Goal: Task Accomplishment & Management: Use online tool/utility

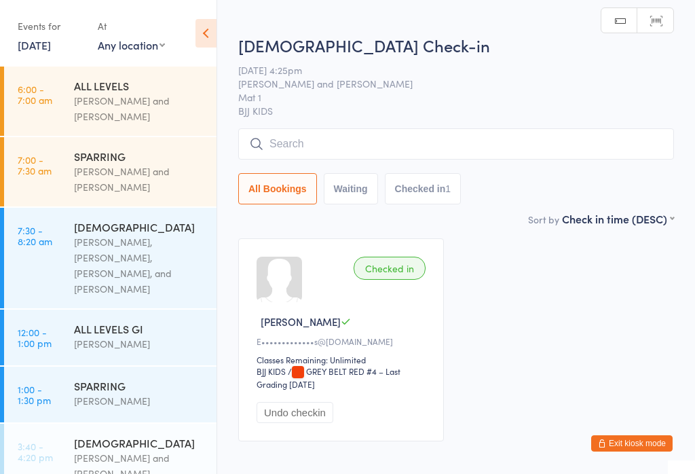
scroll to position [354, 0]
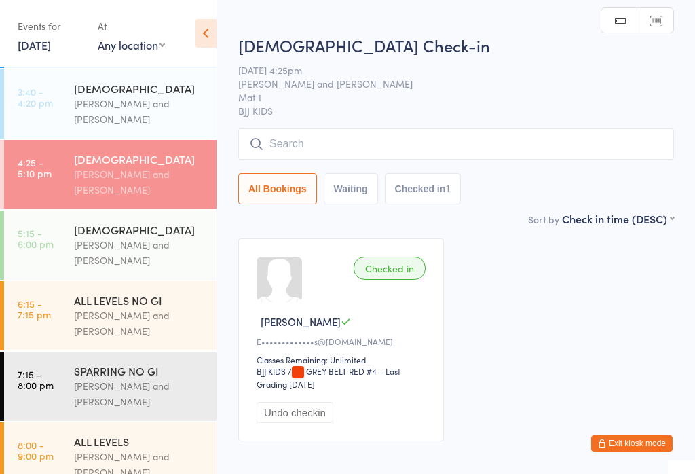
click at [329, 140] on input "search" at bounding box center [456, 143] width 436 height 31
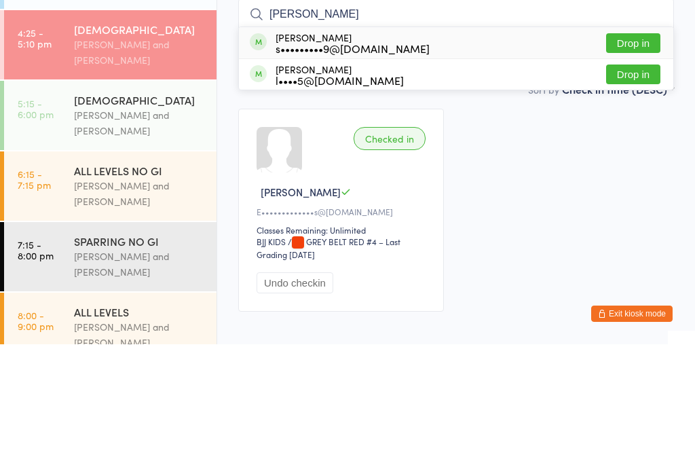
type input "[PERSON_NAME]"
click at [352, 157] on div "[PERSON_NAME] s•••••••••9@[DOMAIN_NAME] Drop in" at bounding box center [456, 172] width 434 height 31
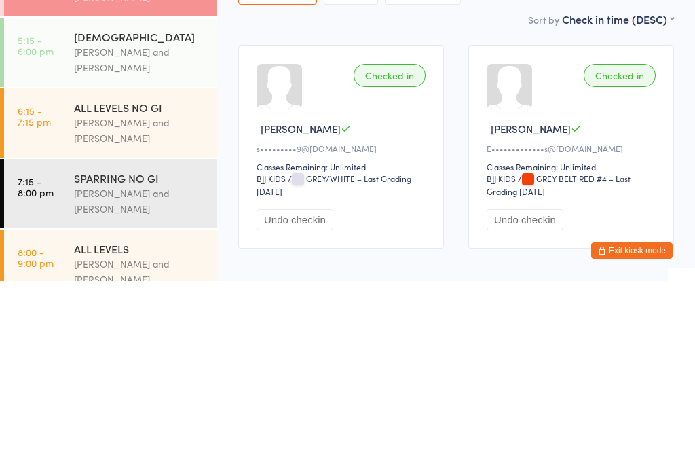
click at [464, 204] on div "Sort by Check in time (DESC) First name (ASC) First name (DESC) Last name (ASC)…" at bounding box center [456, 211] width 436 height 15
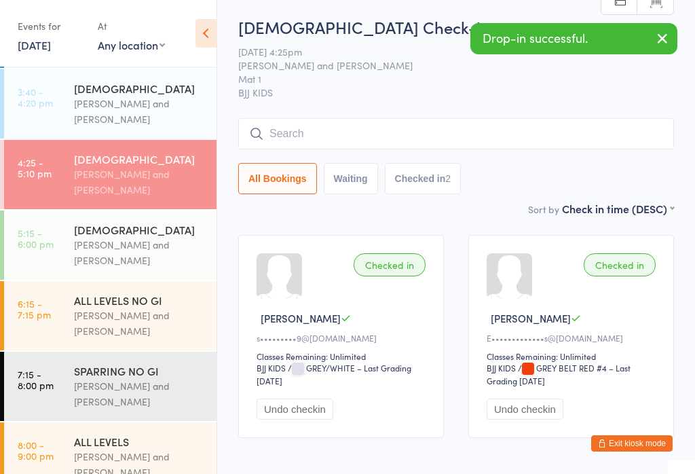
scroll to position [0, 0]
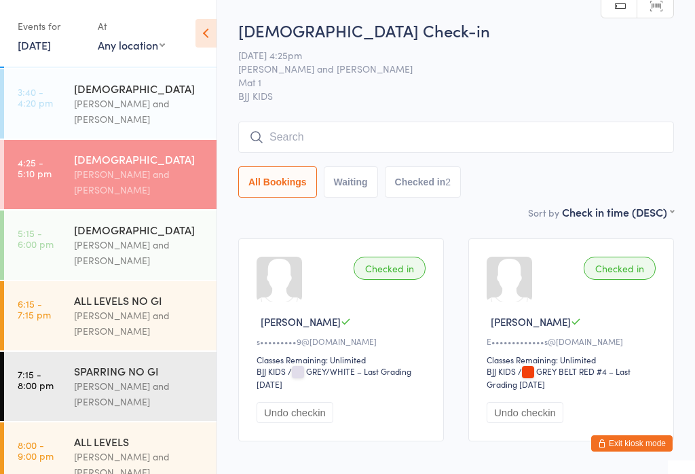
click at [453, 98] on span "BJJ KIDS" at bounding box center [456, 96] width 436 height 14
click at [437, 137] on input "search" at bounding box center [456, 136] width 436 height 31
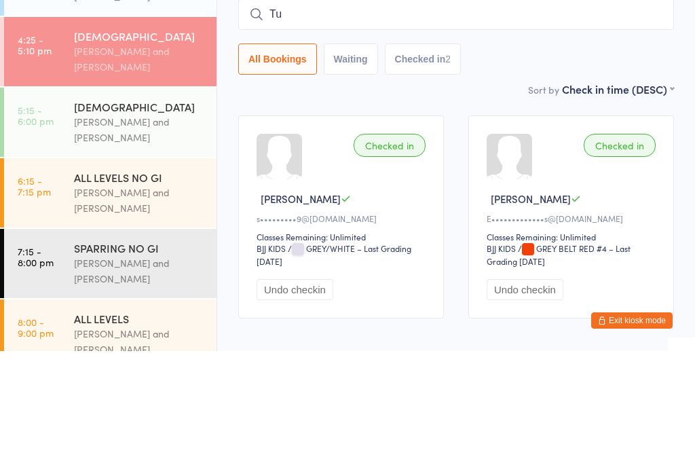
type input "T"
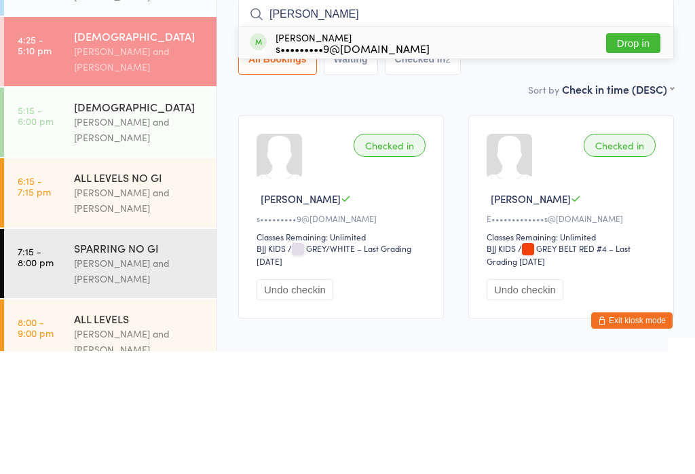
type input "[PERSON_NAME]"
click at [282, 155] on div "[PERSON_NAME] s•••••••••9@[DOMAIN_NAME]" at bounding box center [352, 166] width 154 height 22
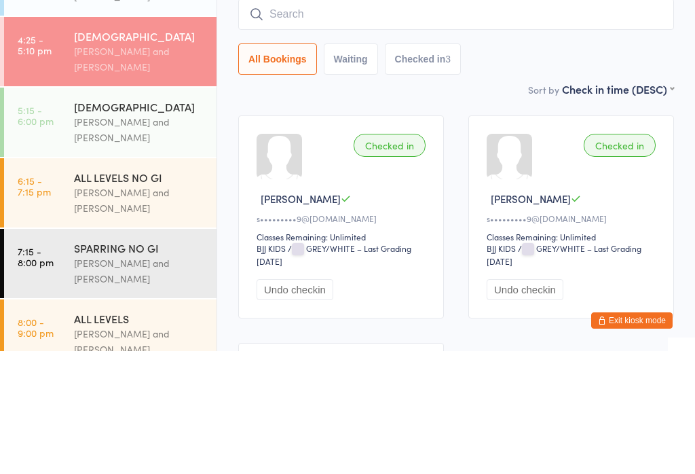
scroll to position [349, 0]
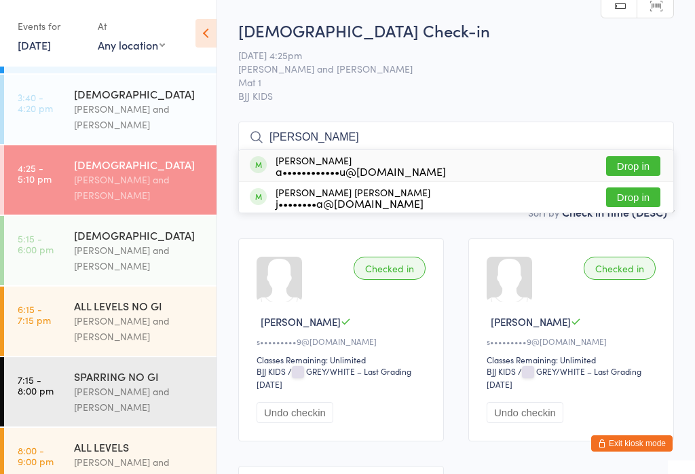
type input "[PERSON_NAME]"
click at [617, 169] on button "Drop in" at bounding box center [633, 166] width 54 height 20
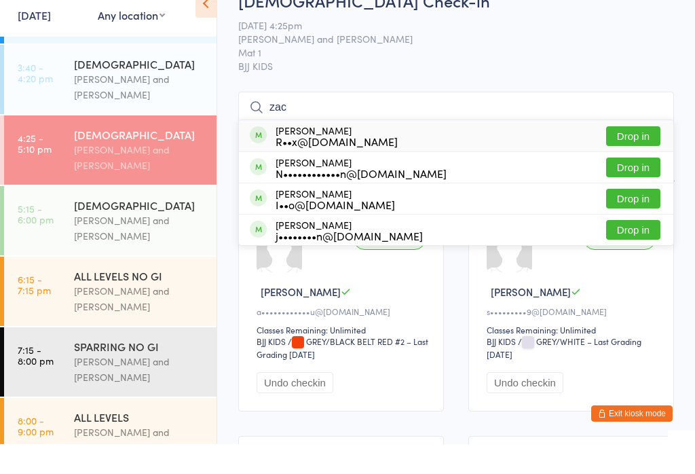
type input "zac"
click at [634, 156] on button "Drop in" at bounding box center [633, 166] width 54 height 20
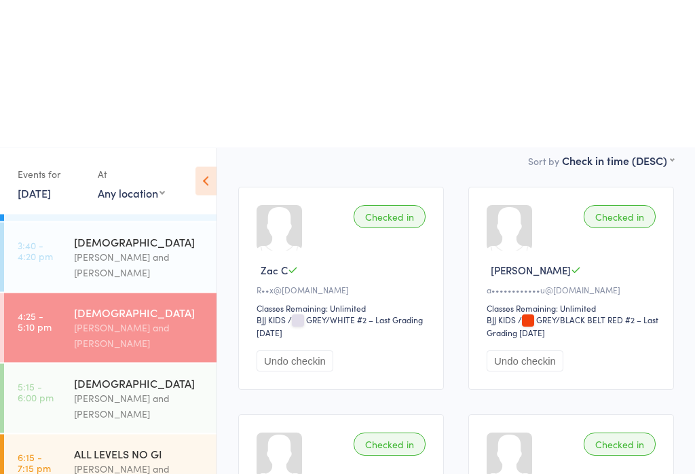
scroll to position [0, 0]
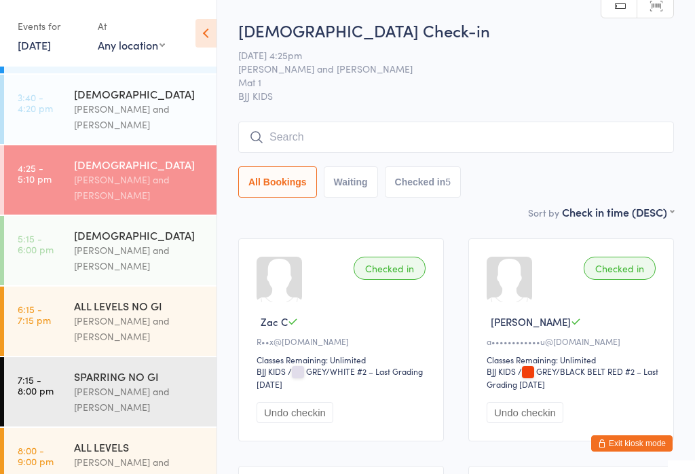
click at [462, 138] on input "search" at bounding box center [456, 136] width 436 height 31
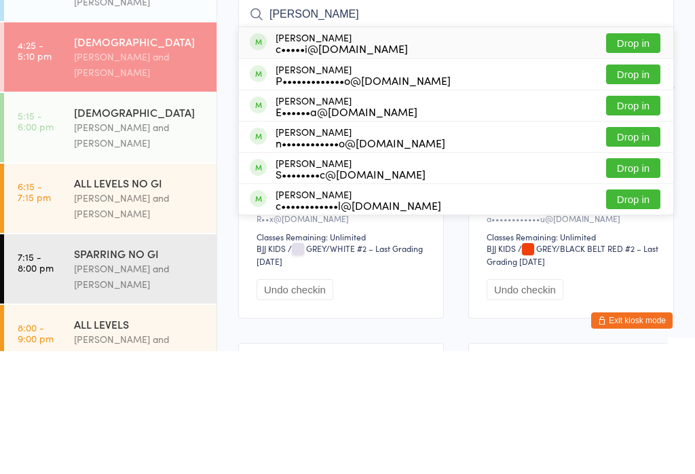
type input "[PERSON_NAME]"
click at [404, 150] on div "[PERSON_NAME] c•••••i@[DOMAIN_NAME] Drop in" at bounding box center [456, 165] width 434 height 31
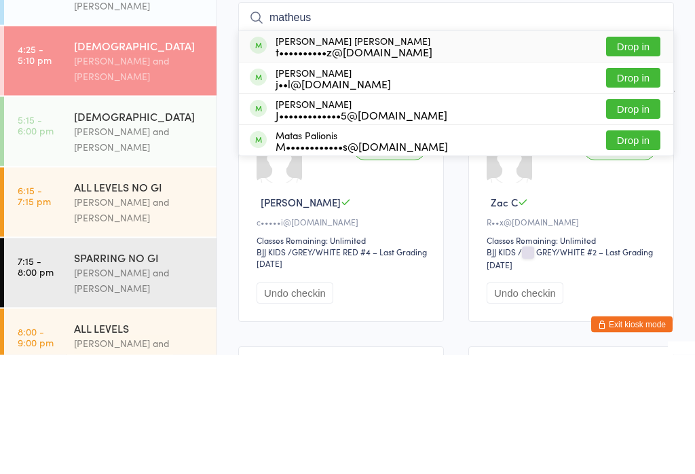
type input "matheus"
click at [349, 155] on div "Matheus [PERSON_NAME] t••••••••••z@[DOMAIN_NAME]" at bounding box center [353, 166] width 157 height 22
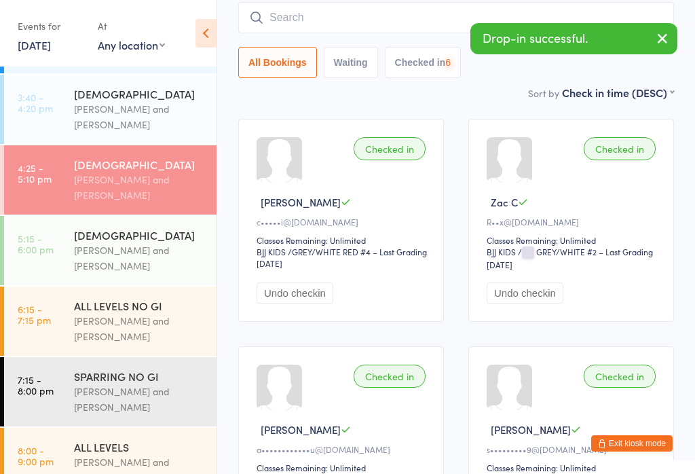
click at [370, 12] on input "search" at bounding box center [456, 17] width 436 height 31
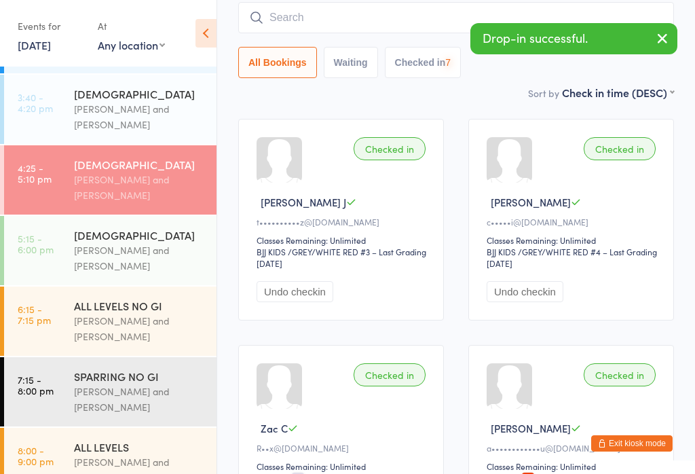
scroll to position [119, 0]
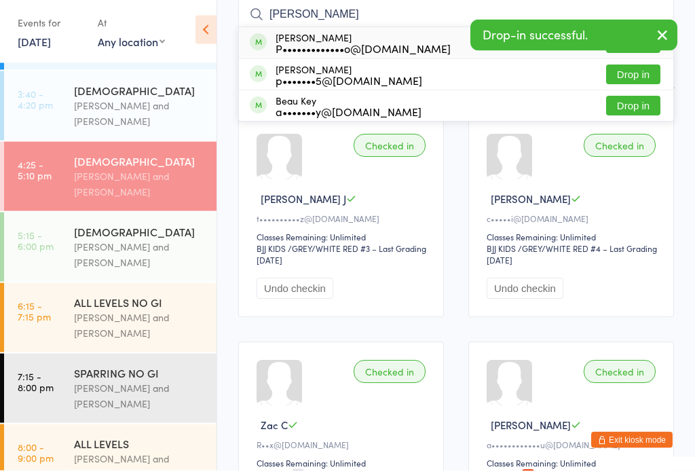
type input "[PERSON_NAME]"
click at [314, 40] on div "[PERSON_NAME] P•••••••••••••o@[DOMAIN_NAME]" at bounding box center [362, 47] width 175 height 22
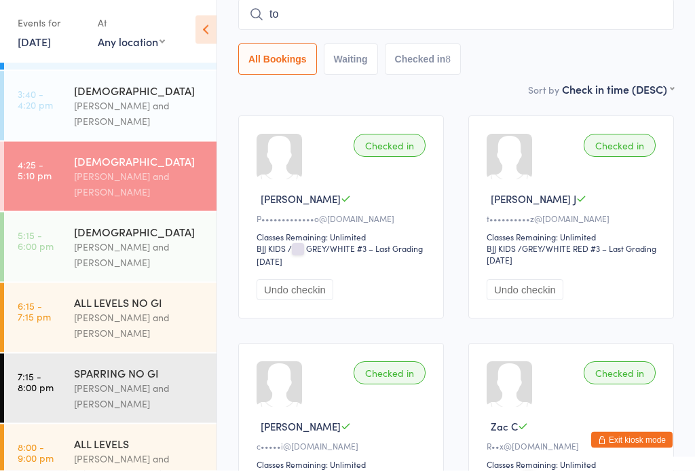
type input "top"
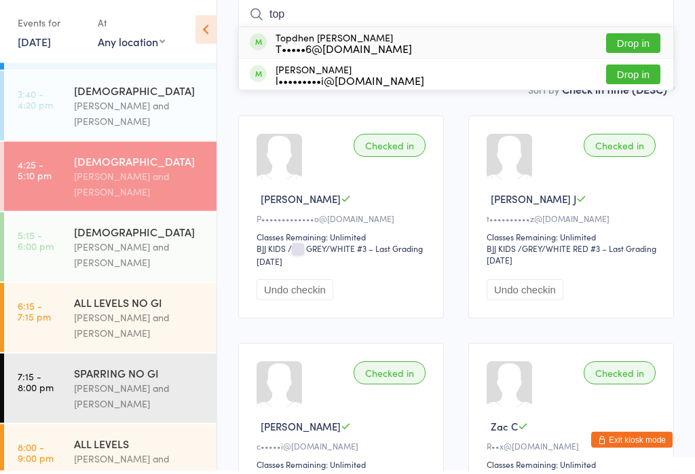
click at [144, 101] on div "[PERSON_NAME] and [PERSON_NAME]" at bounding box center [139, 116] width 131 height 31
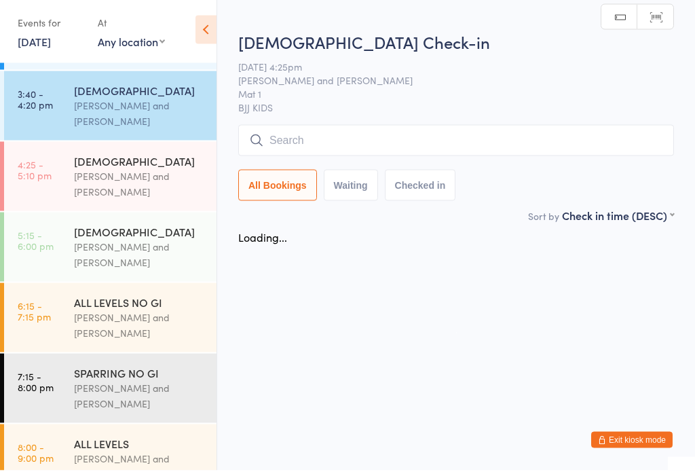
scroll to position [0, 0]
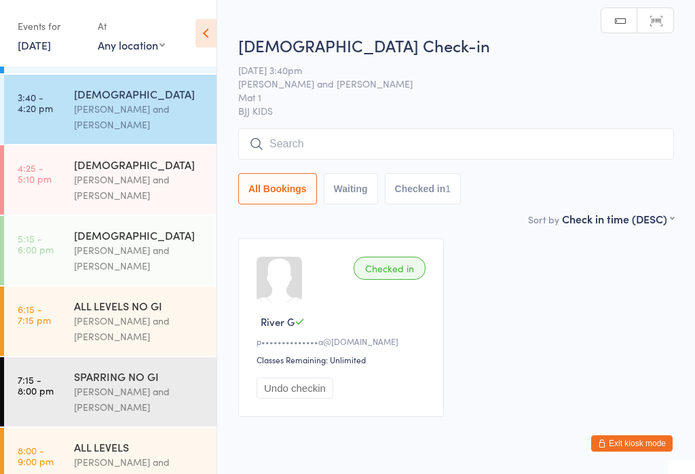
click at [357, 142] on input "search" at bounding box center [456, 143] width 436 height 31
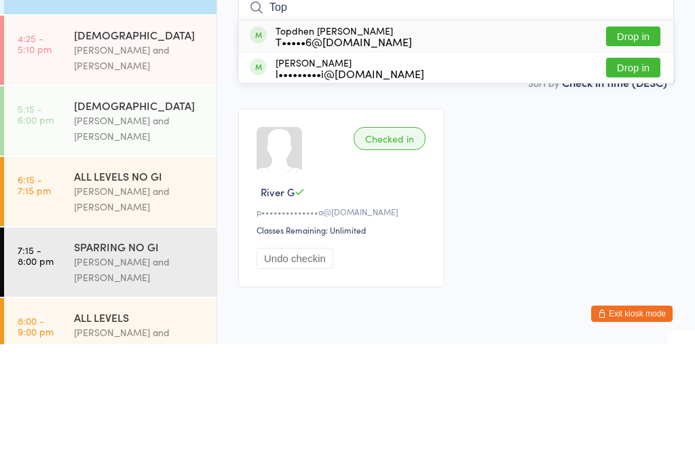
type input "Top"
click at [644, 156] on button "Drop in" at bounding box center [633, 166] width 54 height 20
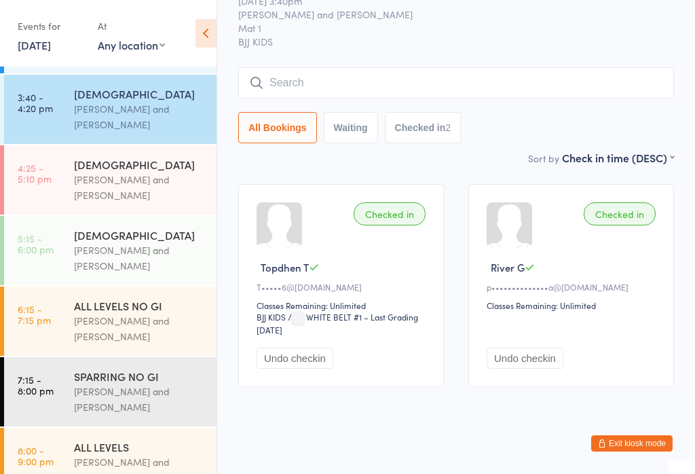
click at [53, 172] on link "4:25 - 5:10 pm [DEMOGRAPHIC_DATA] [PERSON_NAME] and [PERSON_NAME]" at bounding box center [110, 179] width 212 height 69
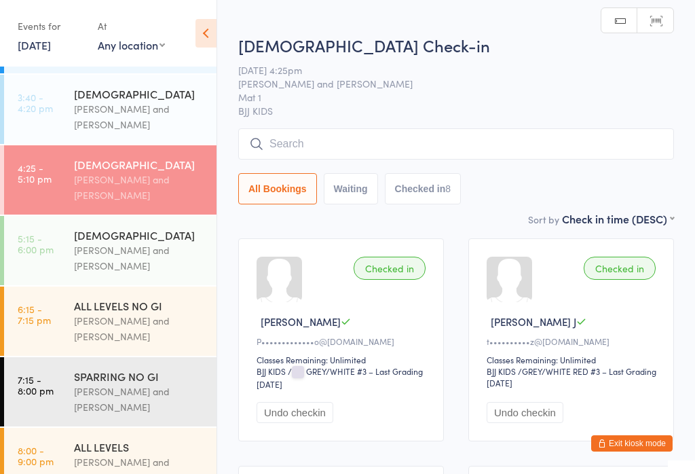
click at [273, 138] on input "search" at bounding box center [456, 143] width 436 height 31
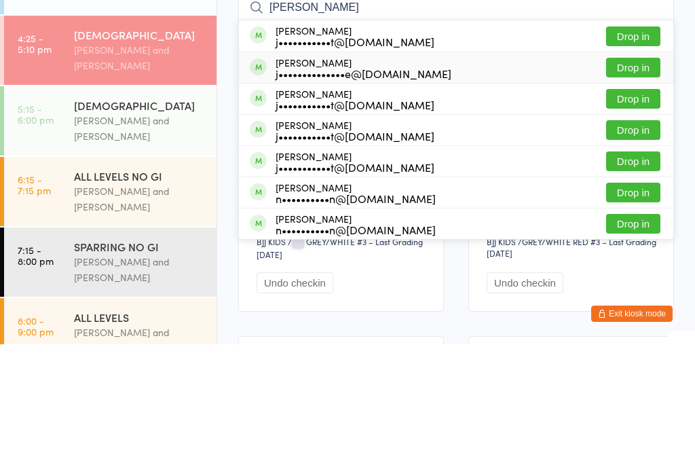
type input "[PERSON_NAME]"
click at [260, 188] on span at bounding box center [258, 196] width 17 height 17
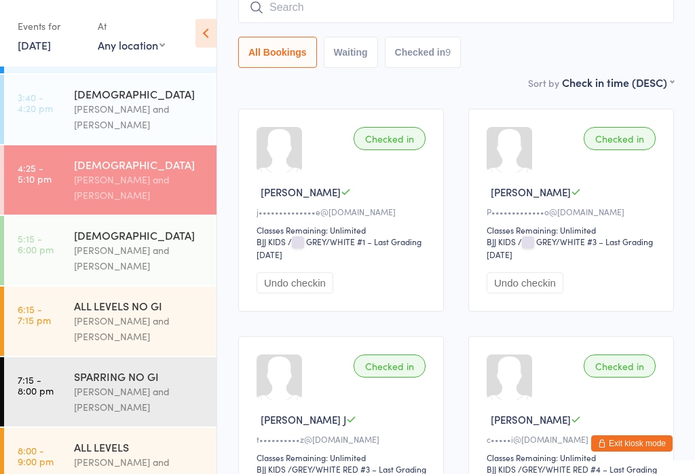
click at [301, 13] on input "search" at bounding box center [456, 7] width 436 height 31
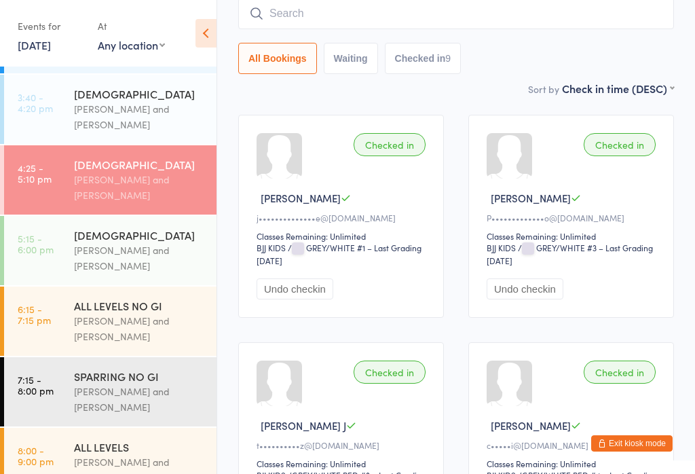
scroll to position [123, 0]
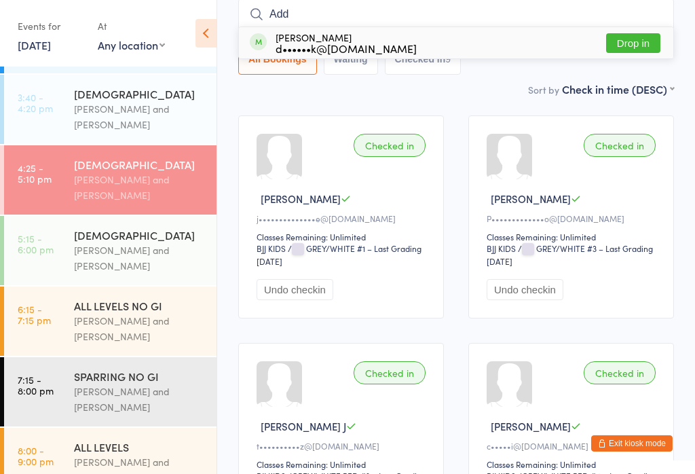
type input "Add"
click at [268, 52] on div "[PERSON_NAME] d••••••k@[DOMAIN_NAME]" at bounding box center [333, 43] width 167 height 22
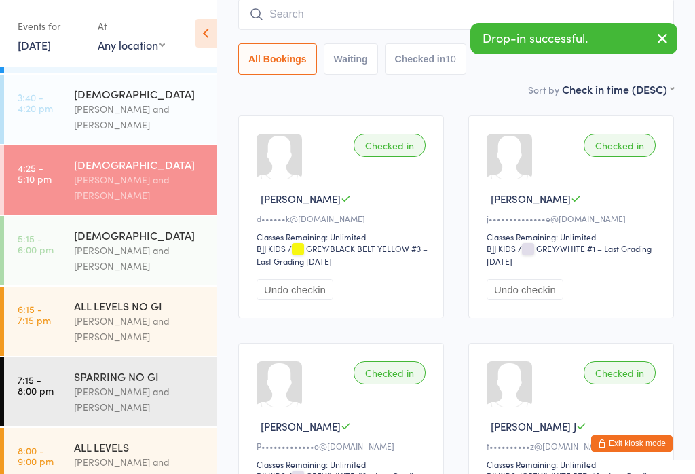
click at [328, 24] on input "search" at bounding box center [456, 14] width 436 height 31
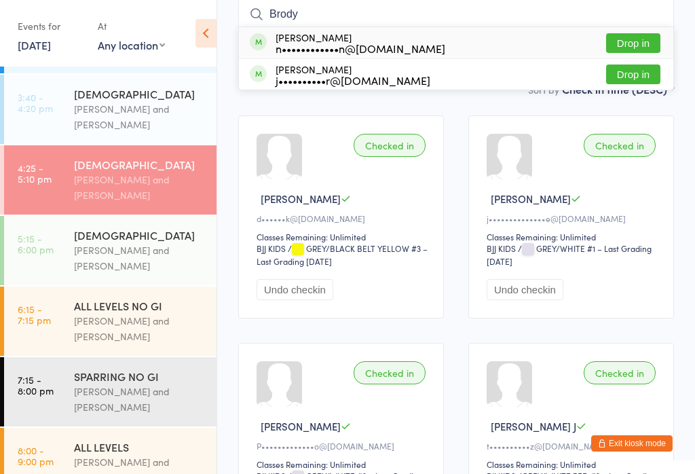
type input "Brody"
click at [641, 46] on button "Drop in" at bounding box center [633, 43] width 54 height 20
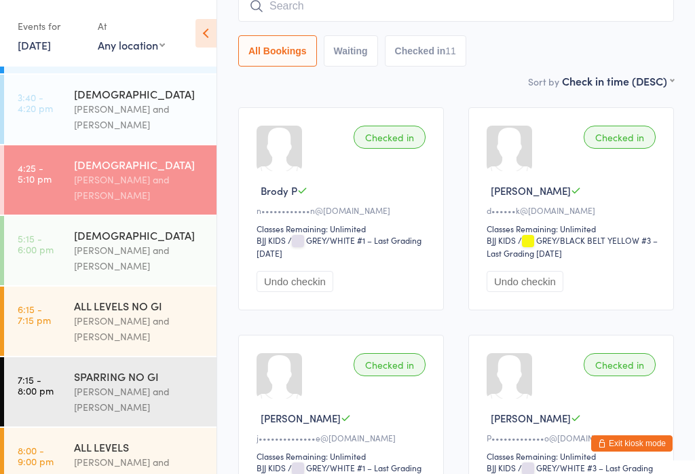
scroll to position [82, 0]
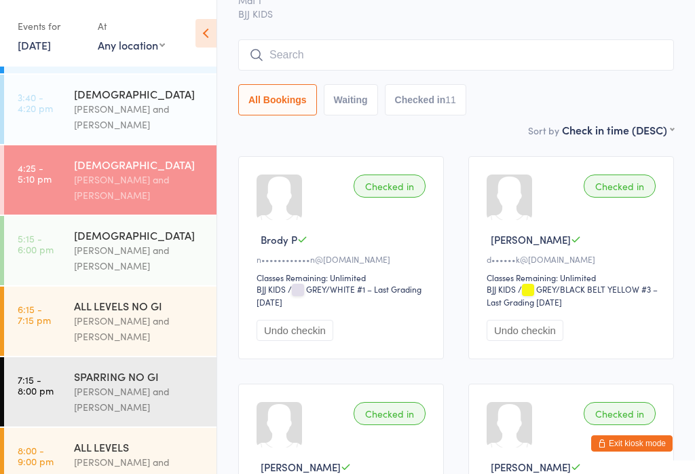
click at [400, 60] on input "search" at bounding box center [456, 54] width 436 height 31
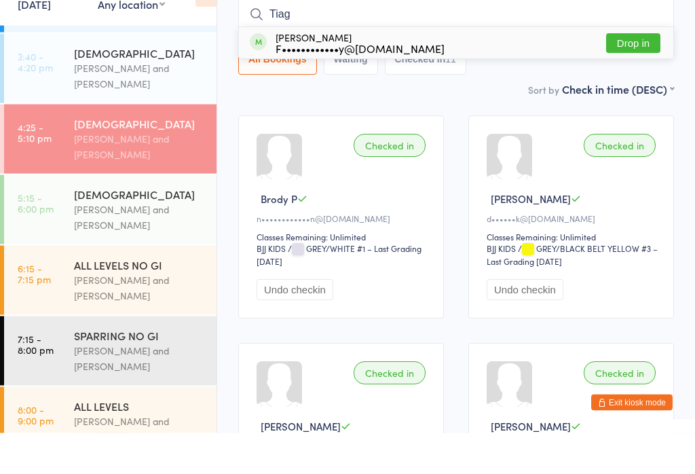
type input "Tiag"
click at [400, 84] on div "F••••••••••••y@[DOMAIN_NAME]" at bounding box center [359, 89] width 169 height 11
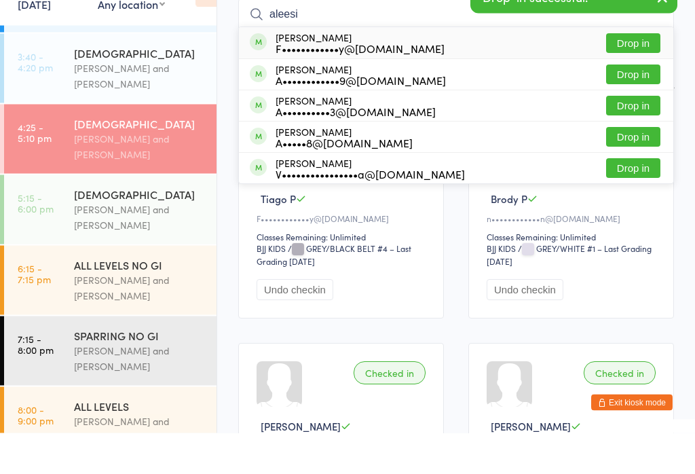
type input "aleesi"
click at [385, 84] on div "F••••••••••••y@[DOMAIN_NAME]" at bounding box center [359, 89] width 169 height 11
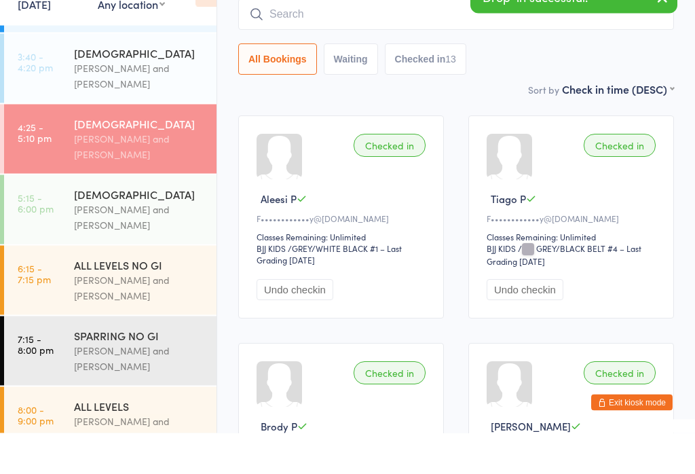
click at [73, 145] on link "4:25 - 5:10 pm [DEMOGRAPHIC_DATA] [PERSON_NAME] and [PERSON_NAME]" at bounding box center [110, 179] width 212 height 69
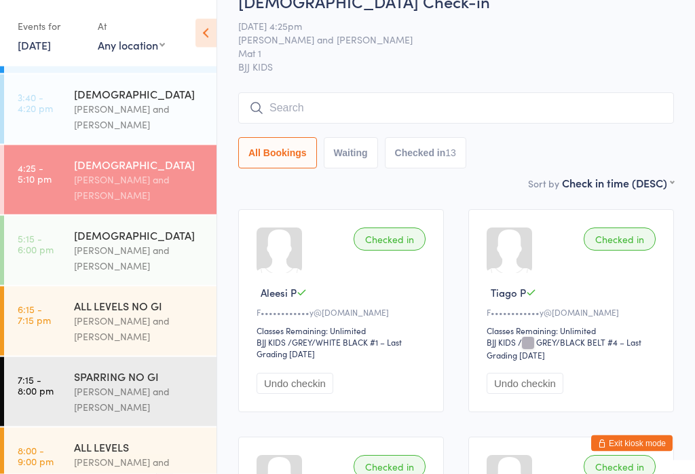
scroll to position [27, 0]
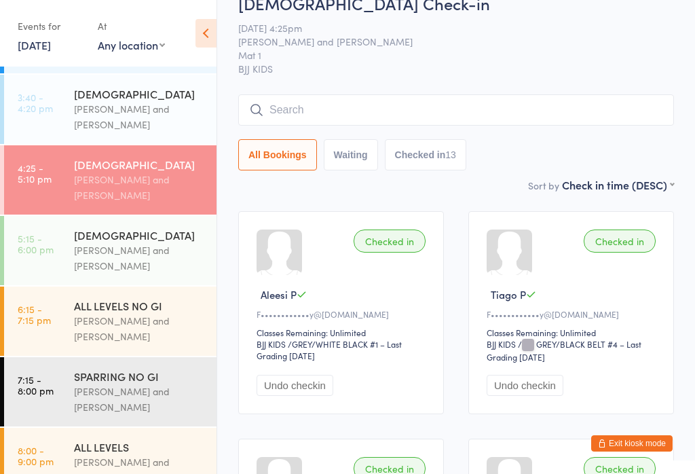
click at [537, 111] on input "search" at bounding box center [456, 109] width 436 height 31
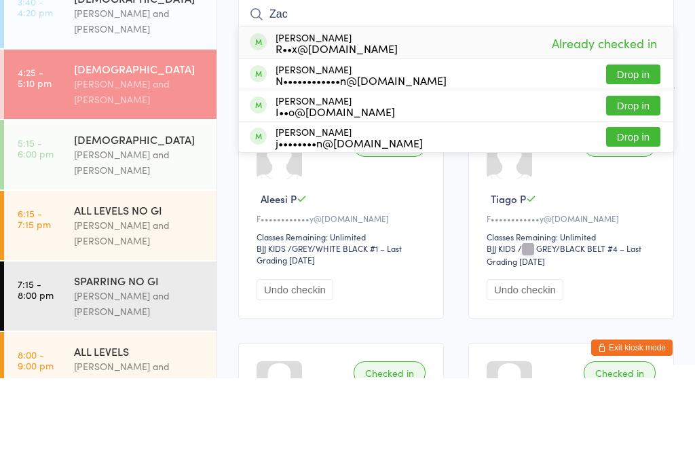
type input "Zac"
click at [372, 170] on div "N••••••••••••n@[DOMAIN_NAME]" at bounding box center [360, 175] width 171 height 11
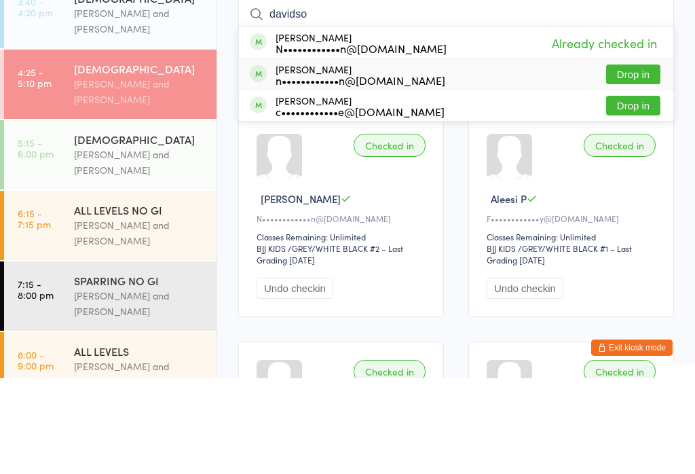
type input "davidso"
click at [394, 170] on div "n••••••••••••n@[DOMAIN_NAME]" at bounding box center [360, 175] width 170 height 11
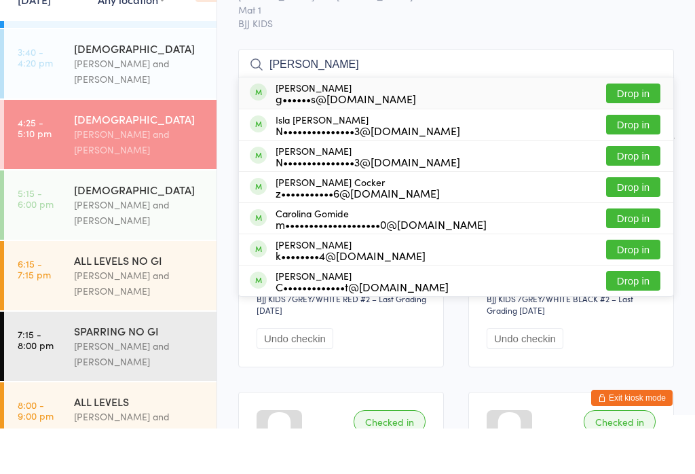
type input "[PERSON_NAME]"
click at [470, 123] on div "[PERSON_NAME] g••••••s@[DOMAIN_NAME] Drop in" at bounding box center [456, 138] width 434 height 31
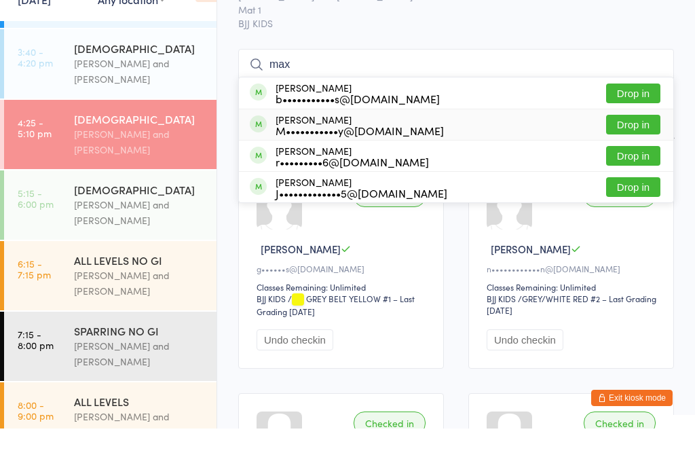
type input "max"
click at [378, 170] on div "M•••••••••••y@[DOMAIN_NAME]" at bounding box center [359, 175] width 168 height 11
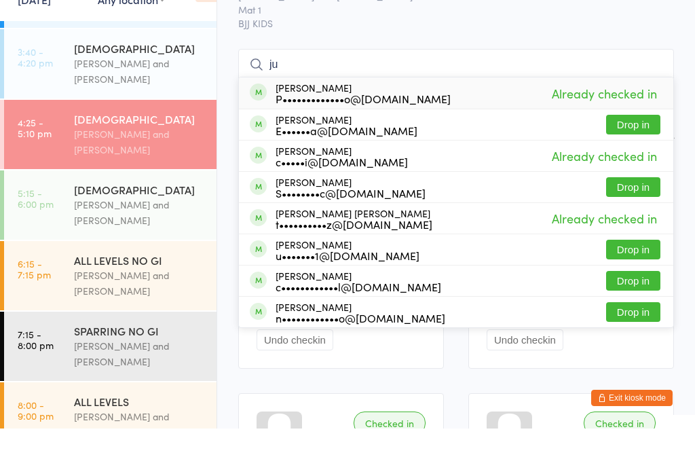
type input "j"
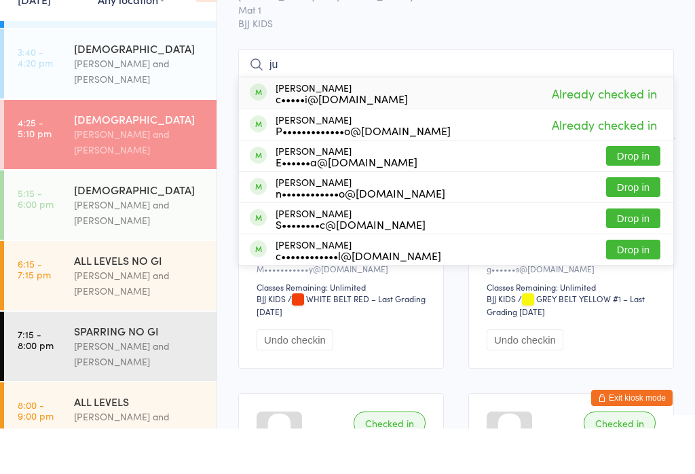
type input "j"
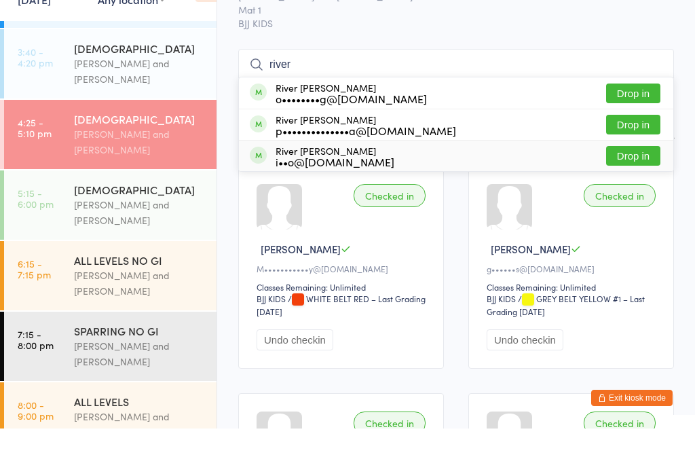
type input "river"
click at [524, 186] on div "River [PERSON_NAME] i••o@[DOMAIN_NAME] Drop in" at bounding box center [456, 201] width 434 height 31
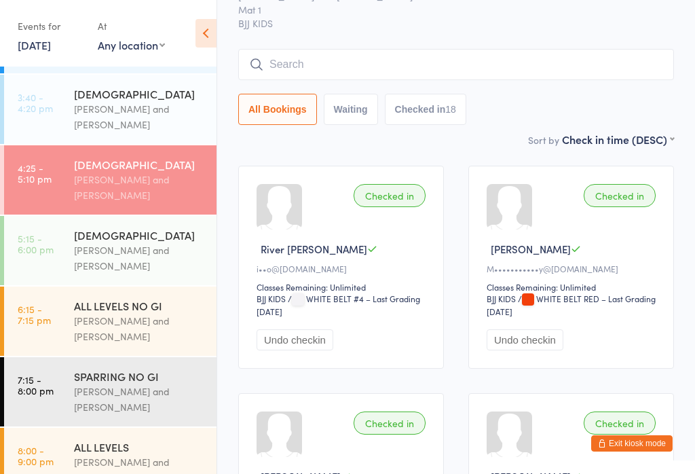
click at [392, 70] on input "search" at bounding box center [456, 64] width 436 height 31
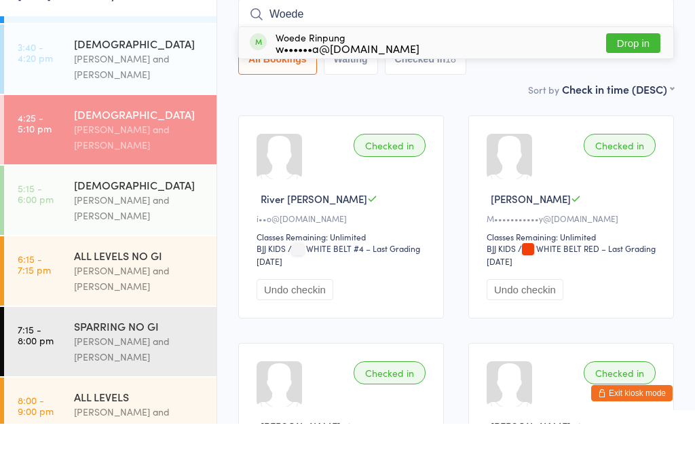
type input "Woede"
click at [528, 77] on div "Woede Rinpung w••••••a@[DOMAIN_NAME] Drop in" at bounding box center [456, 92] width 434 height 31
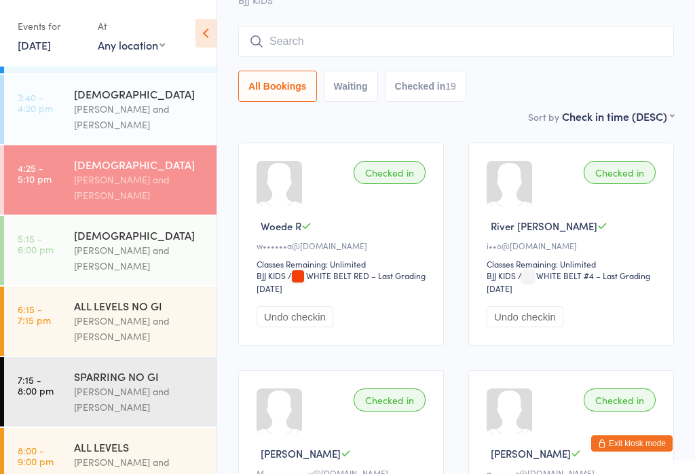
scroll to position [0, 0]
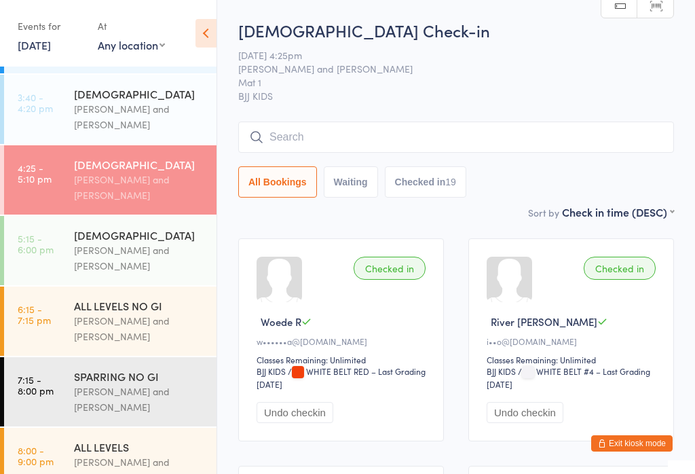
click at [324, 136] on input "search" at bounding box center [456, 136] width 436 height 31
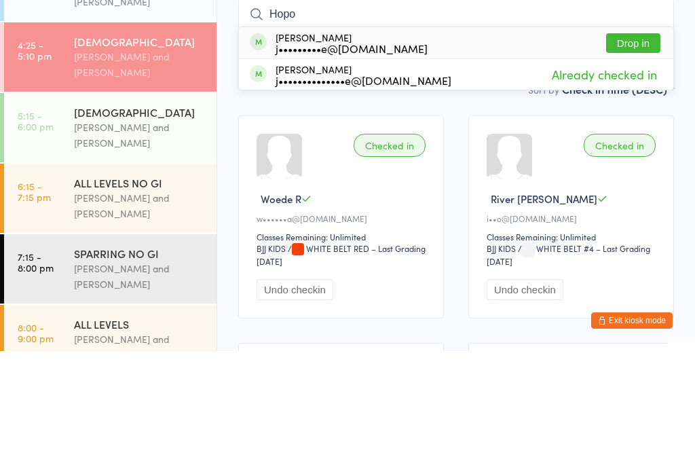
scroll to position [123, 0]
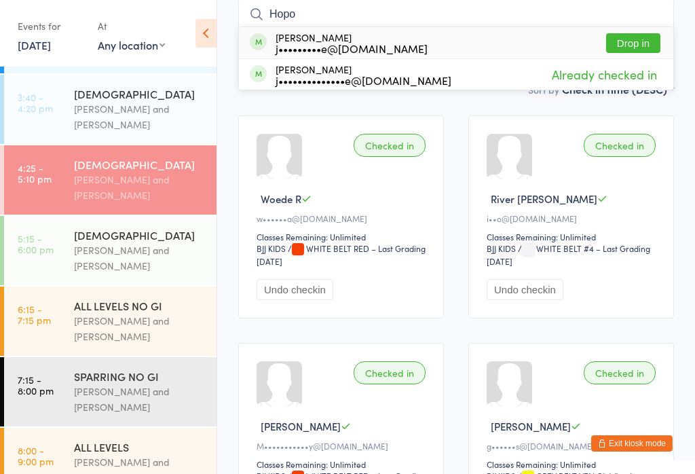
click at [325, 20] on input "Hopo" at bounding box center [456, 14] width 436 height 31
type input "H"
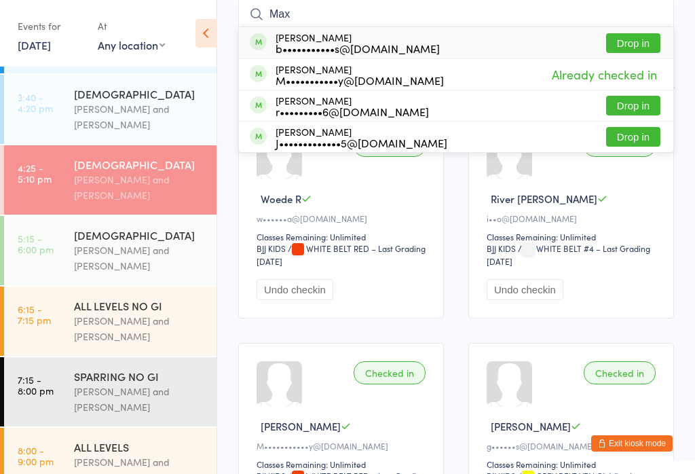
type input "Max"
click at [381, 50] on div "b•••••••••••s@[DOMAIN_NAME]" at bounding box center [357, 48] width 164 height 11
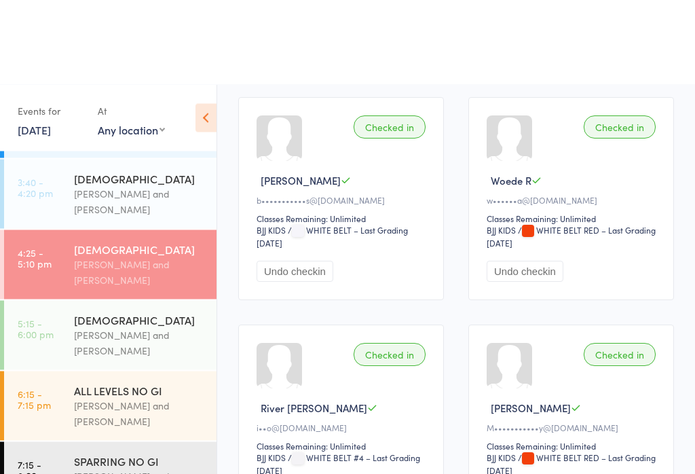
scroll to position [0, 0]
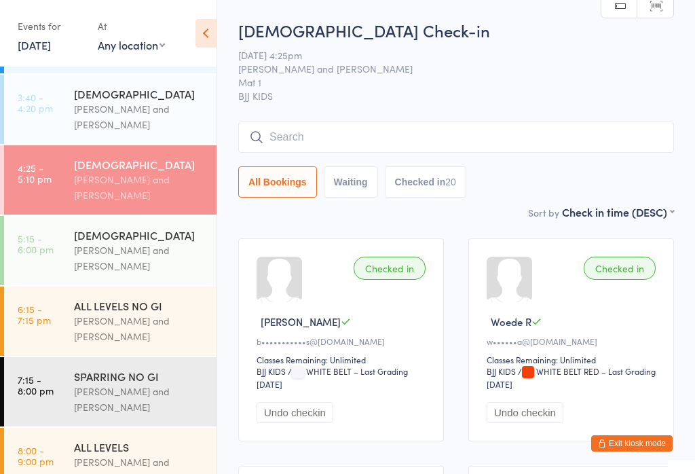
click at [495, 142] on input "search" at bounding box center [456, 136] width 436 height 31
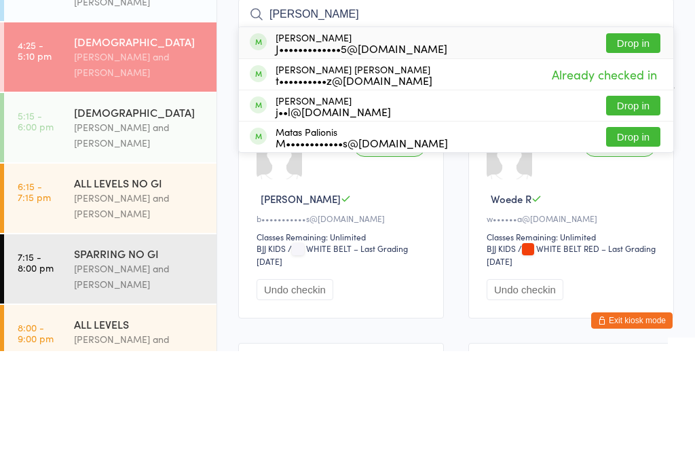
scroll to position [123, 0]
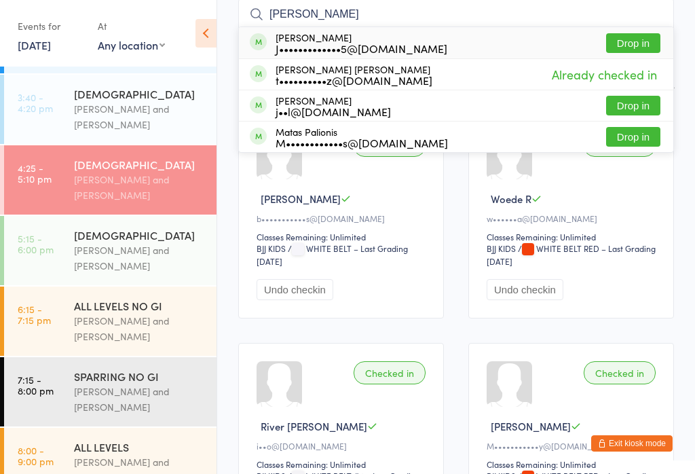
click at [343, 14] on input "[PERSON_NAME]" at bounding box center [456, 14] width 436 height 31
type input "M"
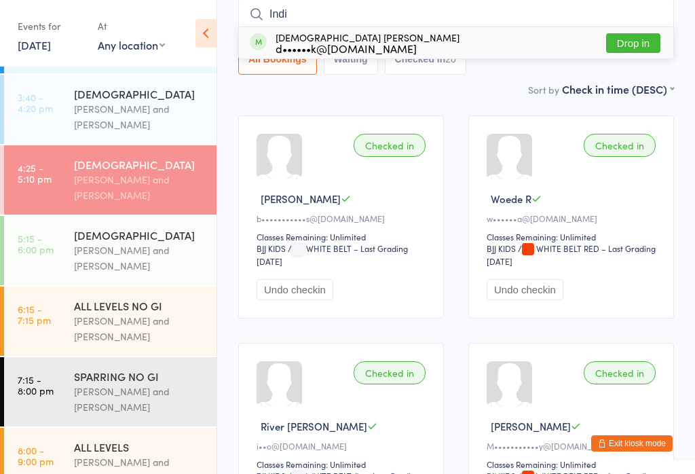
type input "Indi"
click at [332, 45] on div "d••••••k@[DOMAIN_NAME]" at bounding box center [367, 48] width 184 height 11
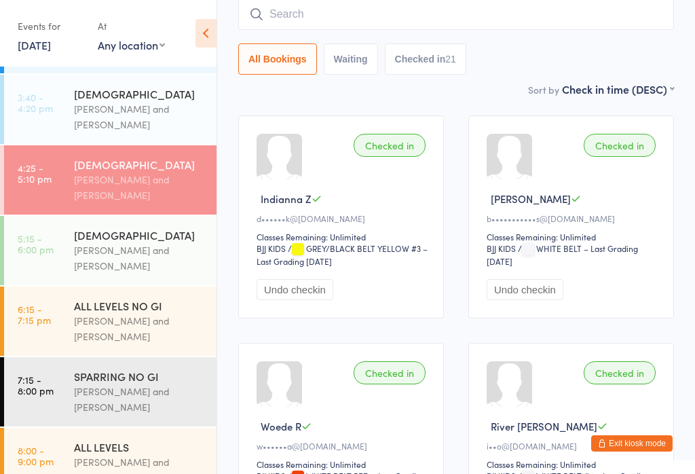
click at [440, 8] on input "search" at bounding box center [456, 14] width 436 height 31
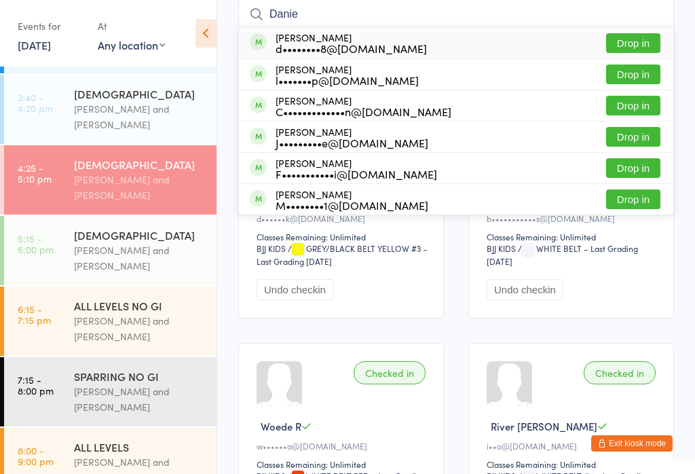
type input "Danie"
click at [643, 111] on button "Drop in" at bounding box center [633, 106] width 54 height 20
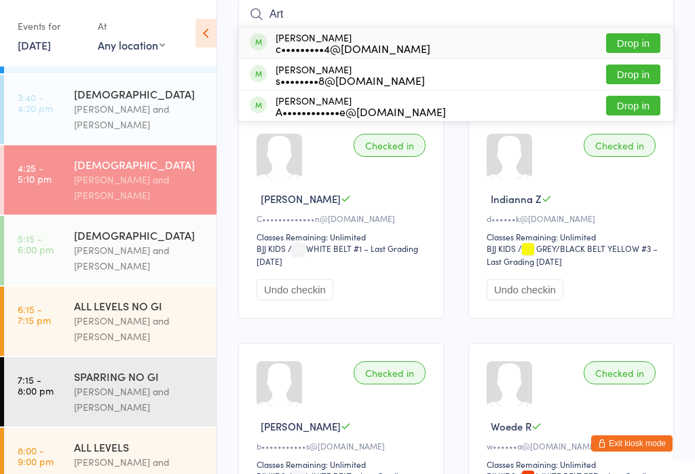
type input "Art"
click at [636, 41] on button "Drop in" at bounding box center [633, 43] width 54 height 20
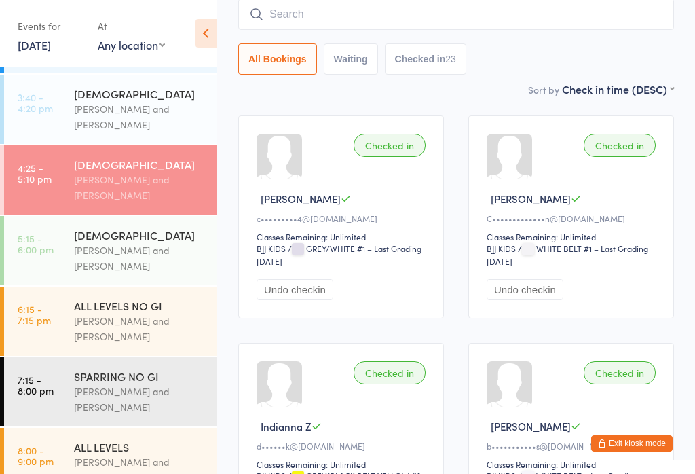
click at [280, 7] on input "search" at bounding box center [456, 14] width 436 height 31
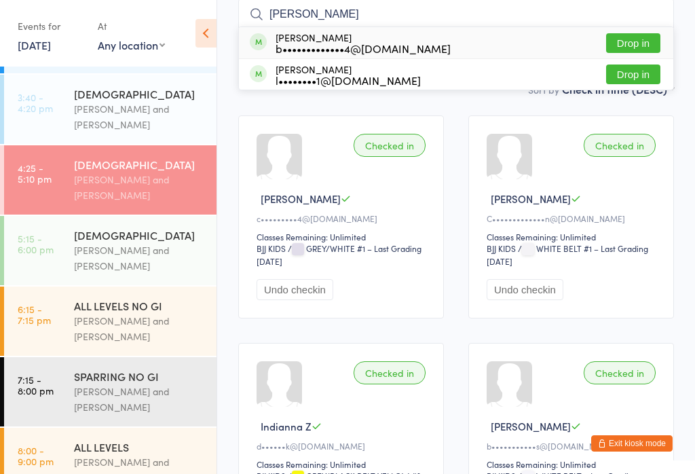
type input "[PERSON_NAME]"
click at [297, 43] on div "b•••••••••••••4@[DOMAIN_NAME]" at bounding box center [362, 48] width 175 height 11
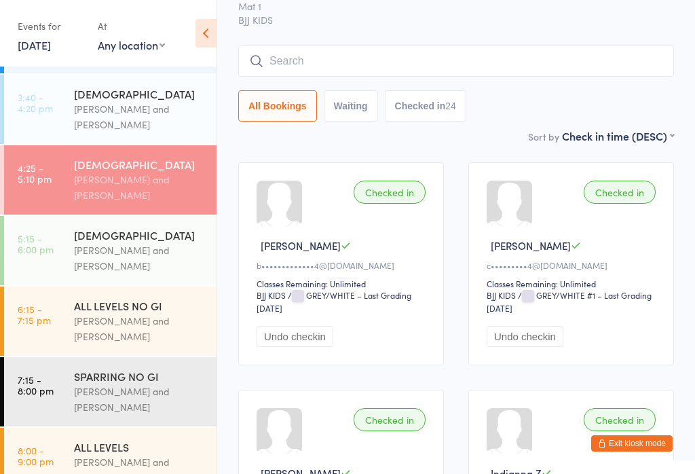
scroll to position [0, 0]
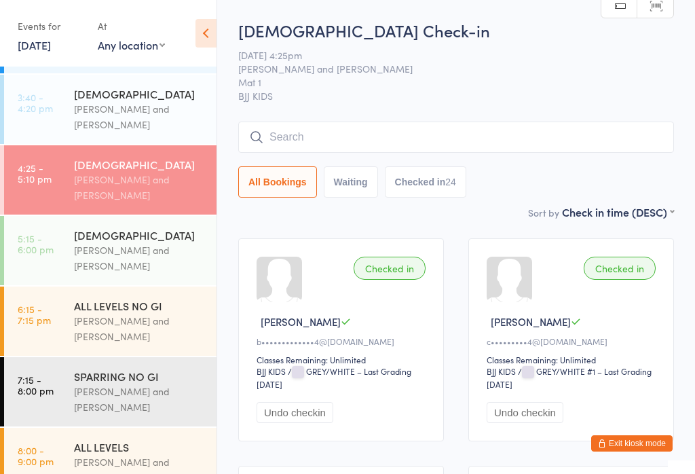
click at [310, 137] on input "search" at bounding box center [456, 136] width 436 height 31
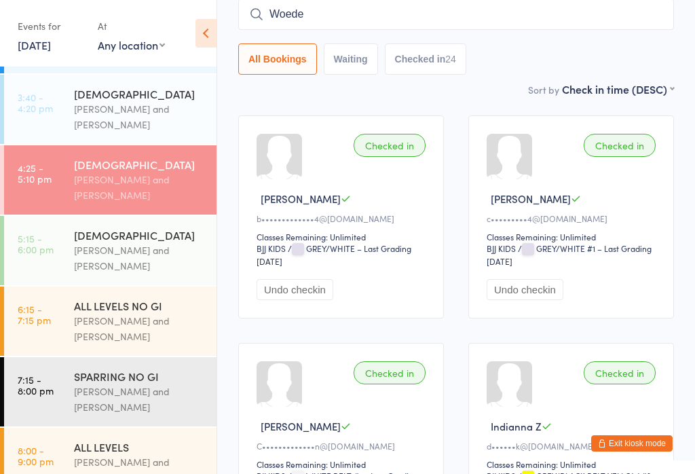
click at [322, 10] on input "Woede" at bounding box center [456, 14] width 436 height 31
type input "W"
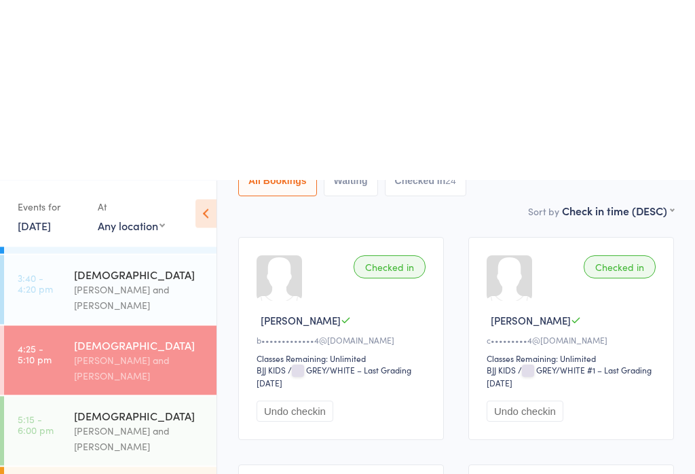
scroll to position [0, 0]
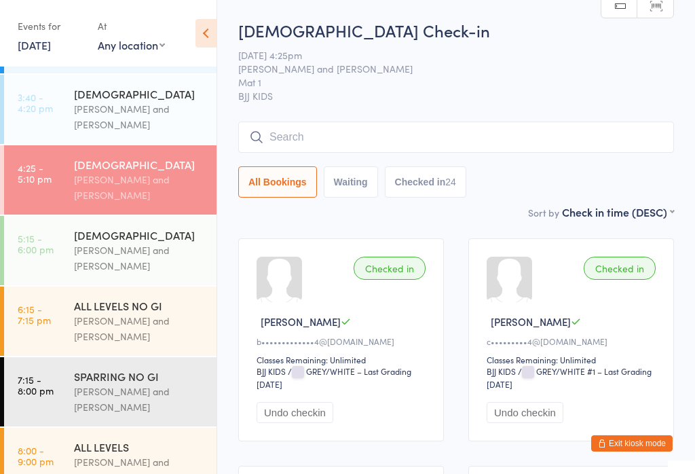
click at [100, 244] on div "[PERSON_NAME] and [PERSON_NAME]" at bounding box center [139, 257] width 131 height 31
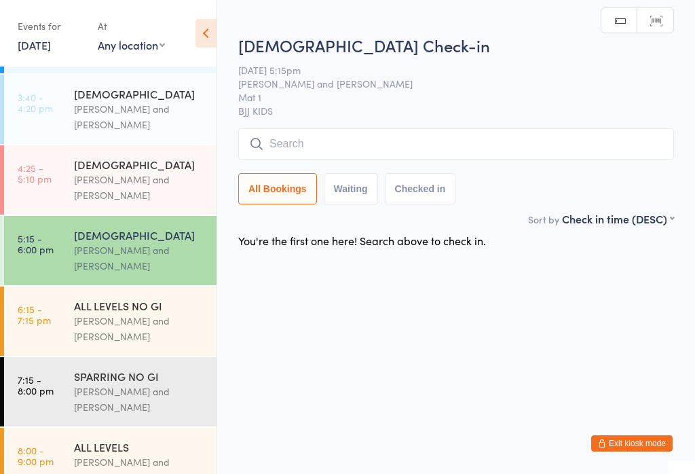
click at [328, 149] on input "search" at bounding box center [456, 143] width 436 height 31
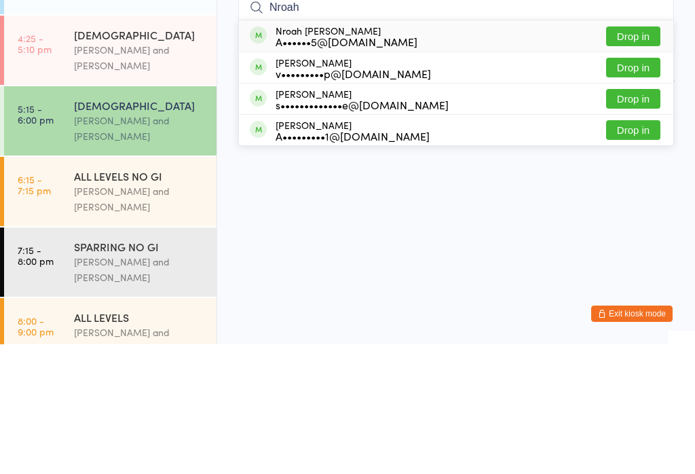
type input "Nroah"
click at [645, 156] on button "Drop in" at bounding box center [633, 166] width 54 height 20
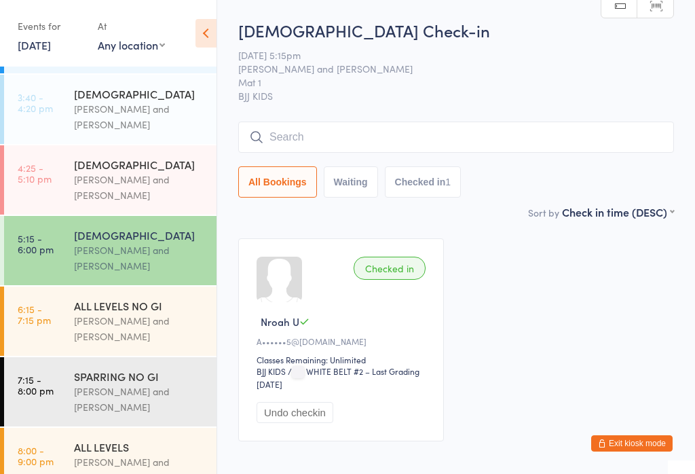
click at [343, 140] on input "search" at bounding box center [456, 136] width 436 height 31
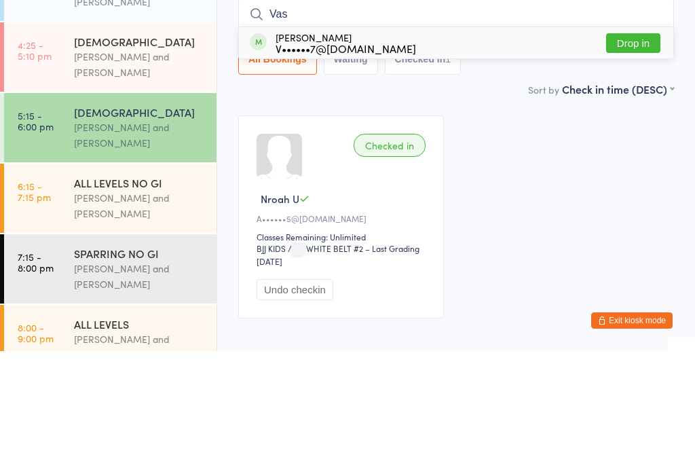
type input "Vas"
click at [645, 156] on button "Drop in" at bounding box center [633, 166] width 54 height 20
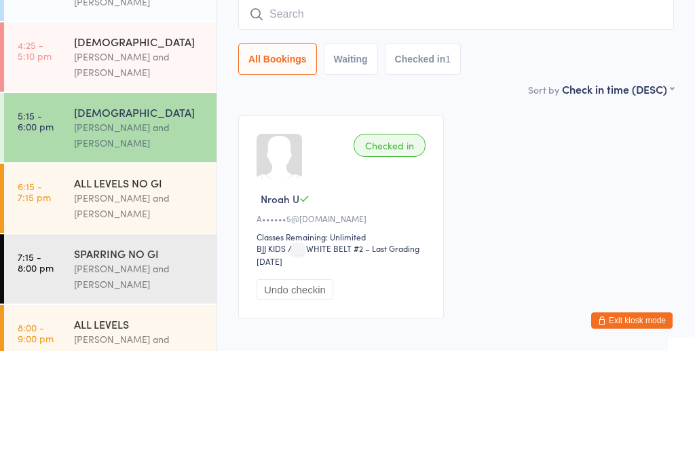
scroll to position [79, 0]
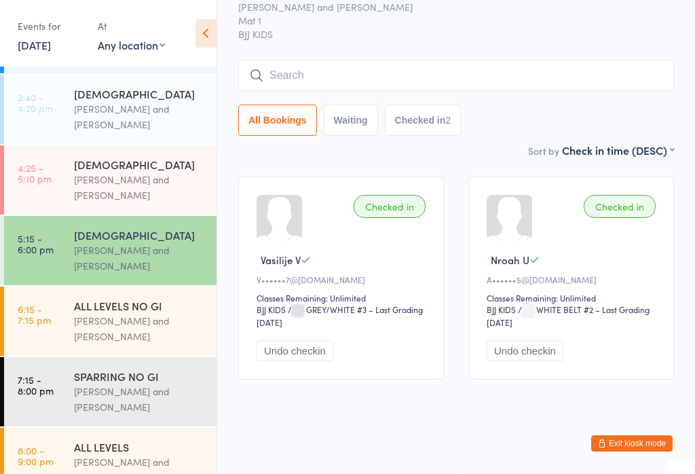
click at [287, 35] on div "[DEMOGRAPHIC_DATA] Check-in [DATE] 5:15pm [PERSON_NAME] and [PERSON_NAME] Mat 1…" at bounding box center [456, 49] width 436 height 185
click at [273, 60] on input "search" at bounding box center [456, 75] width 436 height 31
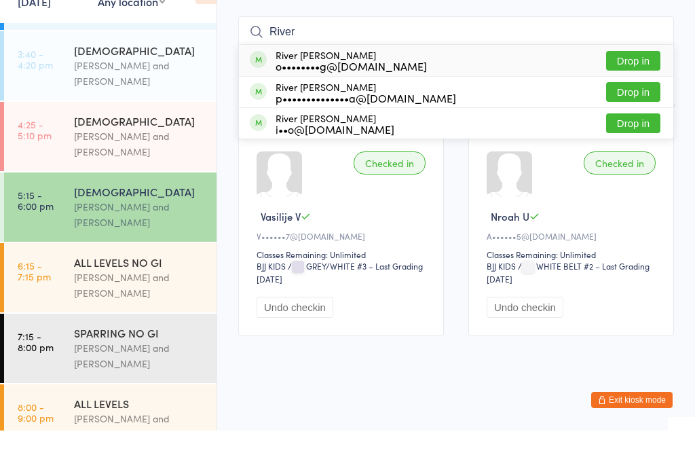
type input "River"
click at [621, 157] on button "Drop in" at bounding box center [633, 167] width 54 height 20
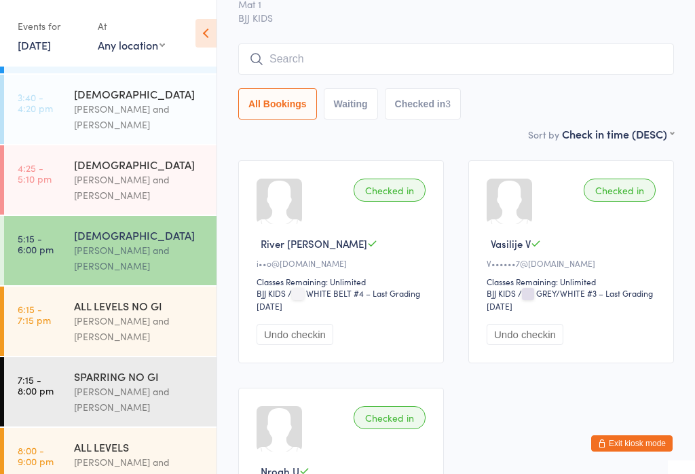
scroll to position [0, 0]
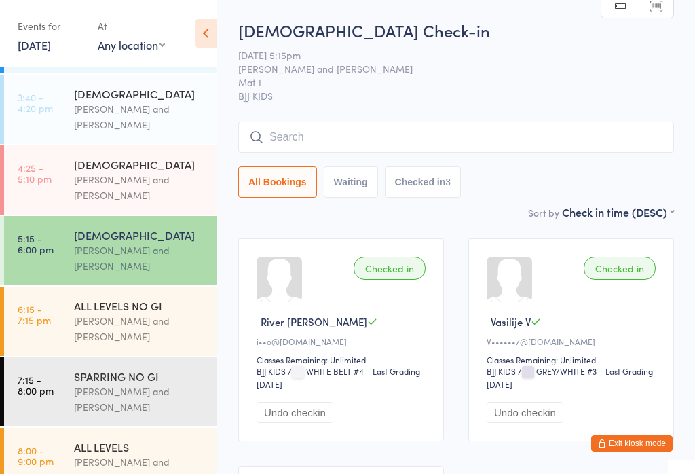
click at [363, 134] on input "search" at bounding box center [456, 136] width 436 height 31
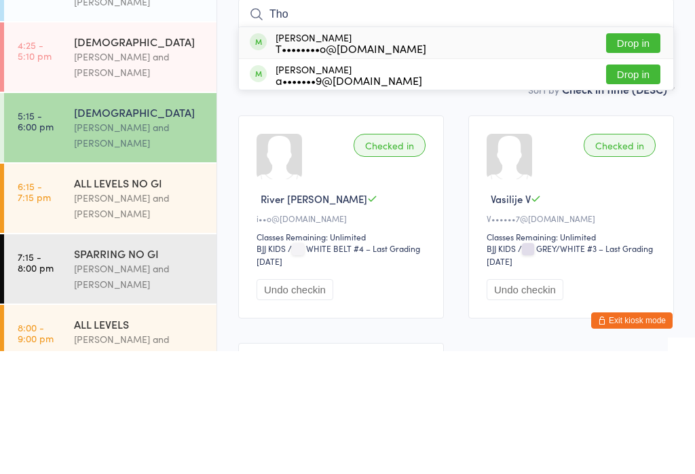
type input "Tho"
click at [432, 182] on div "[PERSON_NAME] a•••••••9@[DOMAIN_NAME] Drop in" at bounding box center [456, 197] width 434 height 31
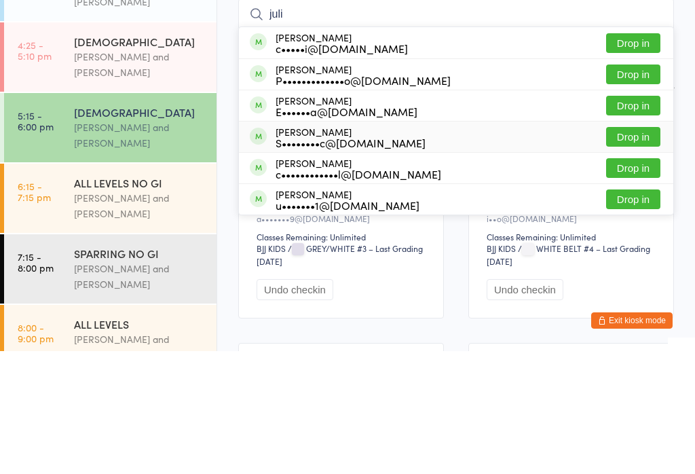
type input "juli"
click at [434, 244] on div "[PERSON_NAME] S••••••••c@[DOMAIN_NAME] Drop in" at bounding box center [456, 259] width 434 height 31
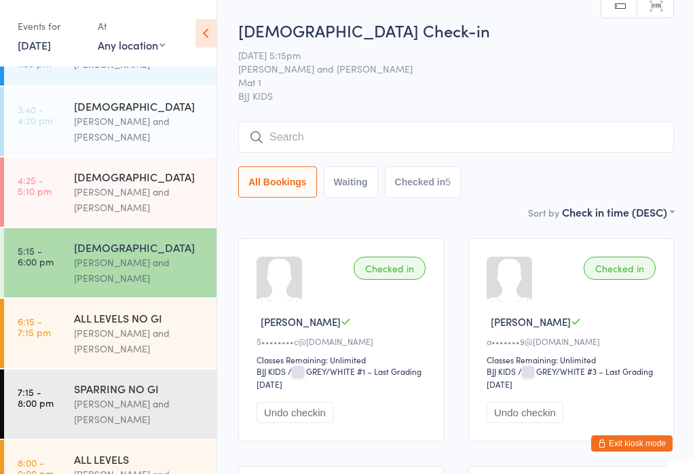
click at [113, 186] on div "[PERSON_NAME] and [PERSON_NAME]" at bounding box center [139, 199] width 131 height 31
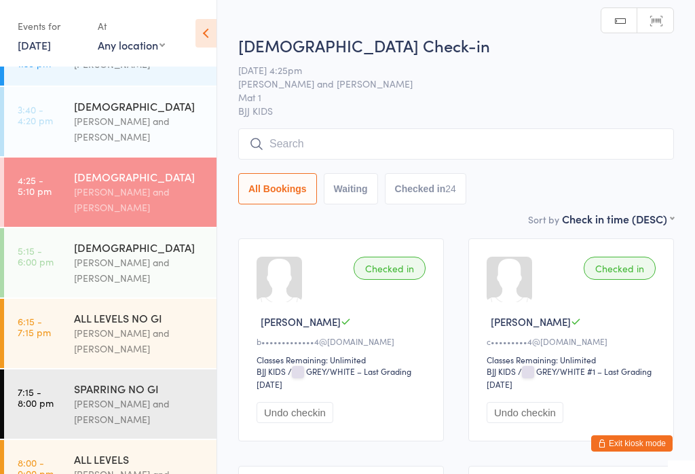
click at [130, 113] on div "[PERSON_NAME] and [PERSON_NAME]" at bounding box center [139, 128] width 131 height 31
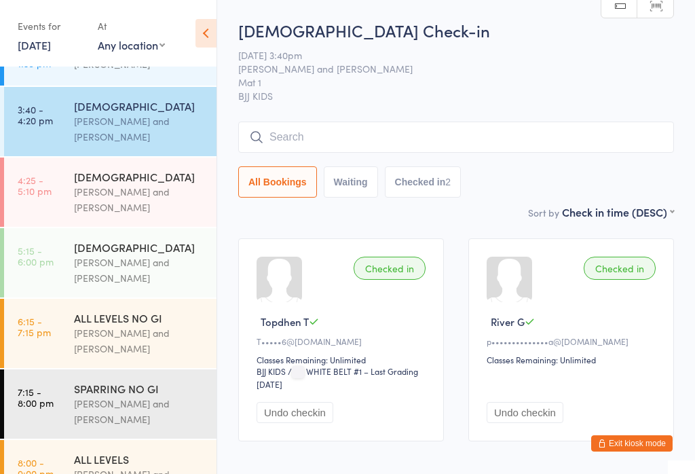
click at [130, 254] on div "[PERSON_NAME] and [PERSON_NAME]" at bounding box center [139, 269] width 131 height 31
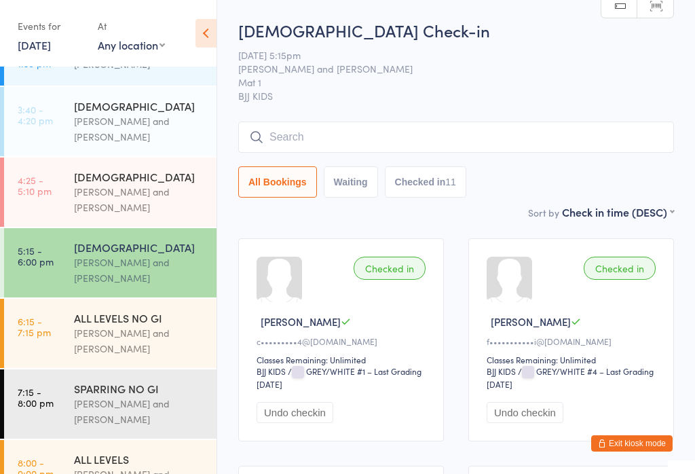
click at [313, 138] on input "search" at bounding box center [456, 136] width 436 height 31
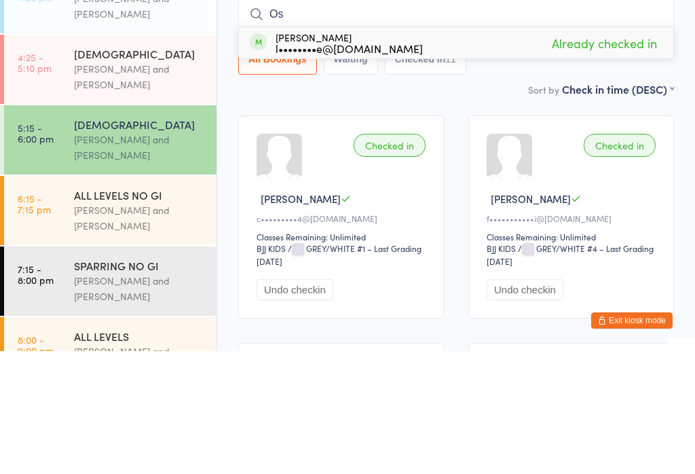
type input "O"
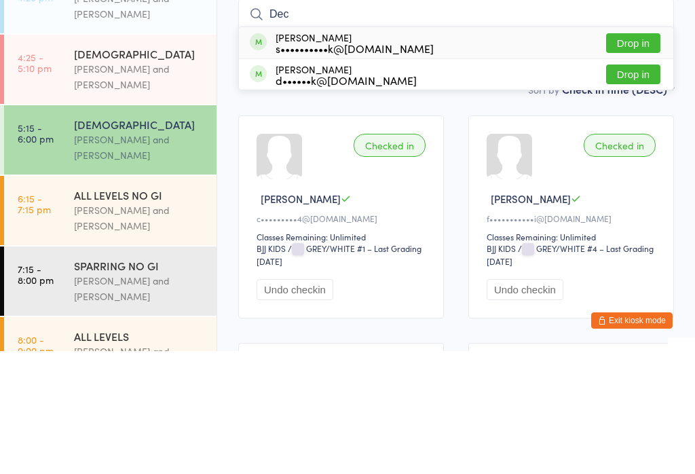
type input "Dec"
click at [633, 187] on button "Drop in" at bounding box center [633, 197] width 54 height 20
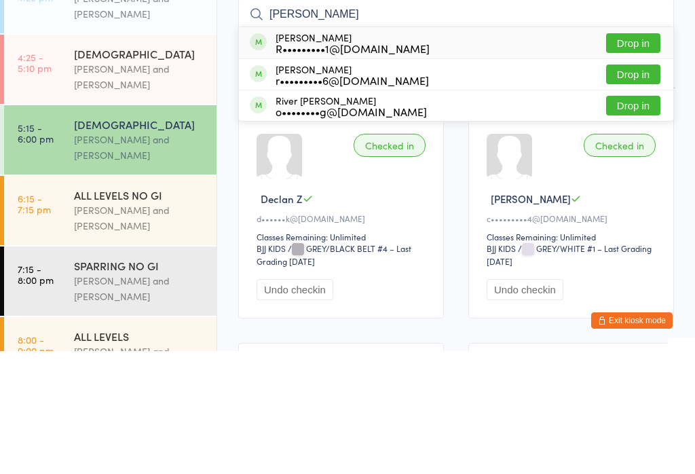
type input "[PERSON_NAME]"
click at [645, 156] on button "Drop in" at bounding box center [633, 166] width 54 height 20
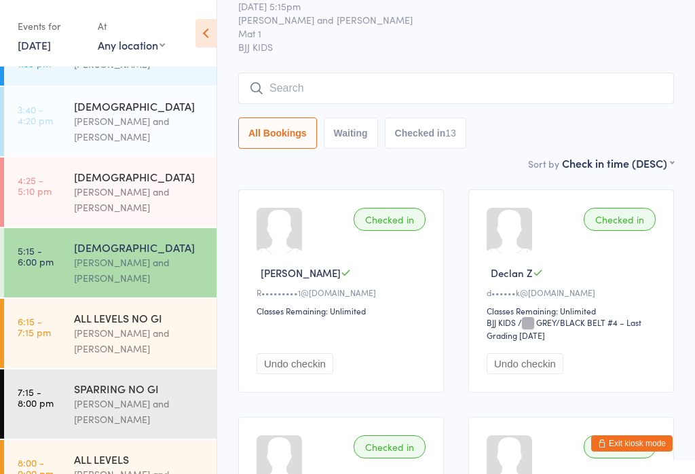
scroll to position [53, 0]
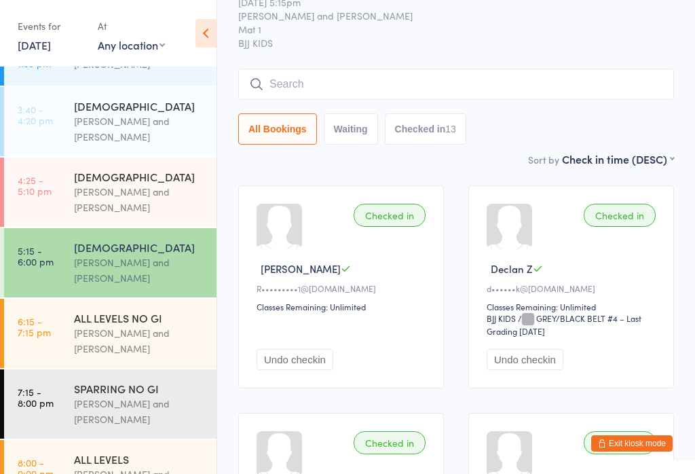
click at [356, 94] on input "search" at bounding box center [456, 84] width 436 height 31
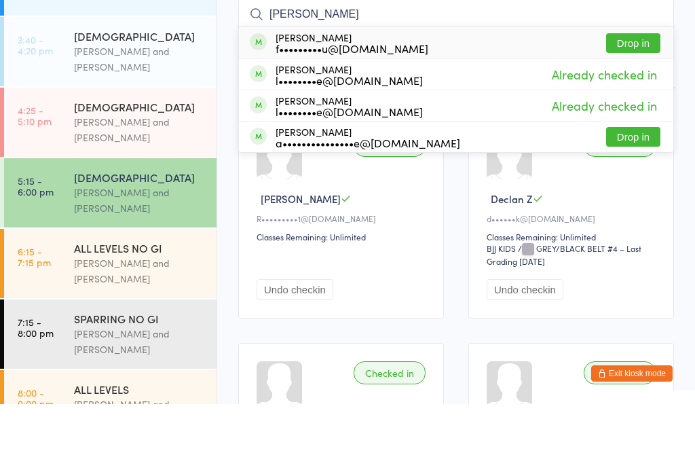
type input "[PERSON_NAME]"
click at [631, 103] on button "Drop in" at bounding box center [633, 113] width 54 height 20
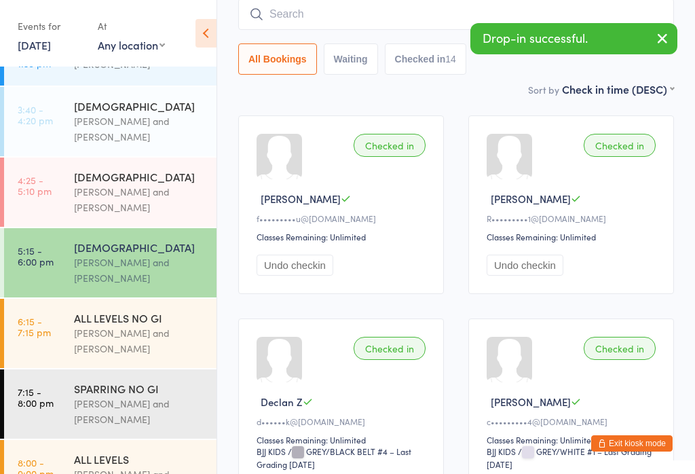
click at [273, 12] on input "search" at bounding box center [456, 14] width 436 height 31
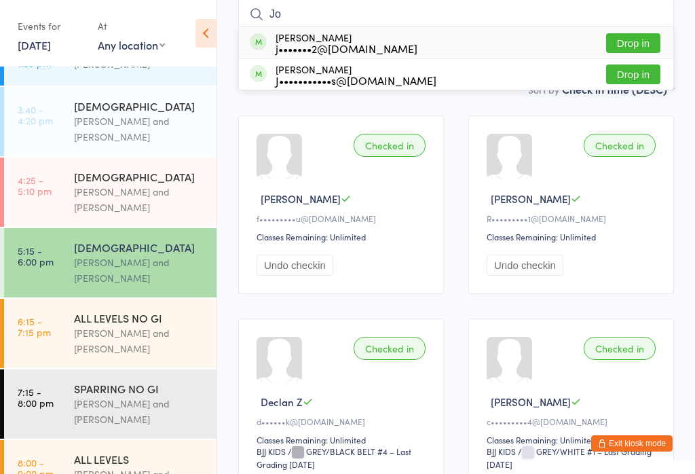
type input "Jo"
click at [629, 48] on button "Drop in" at bounding box center [633, 43] width 54 height 20
